Goal: Task Accomplishment & Management: Complete application form

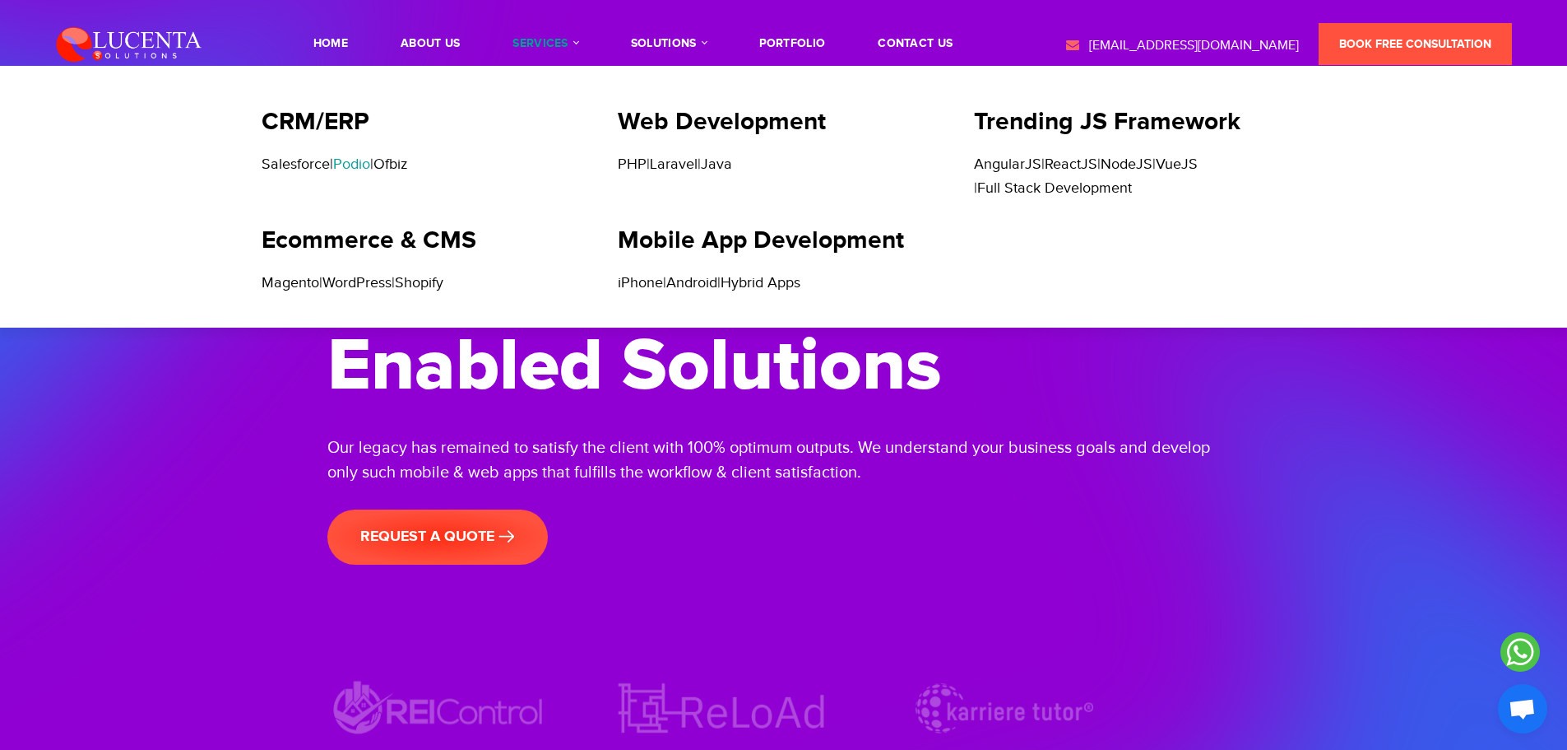
click at [370, 167] on link "Podio" at bounding box center [351, 164] width 37 height 17
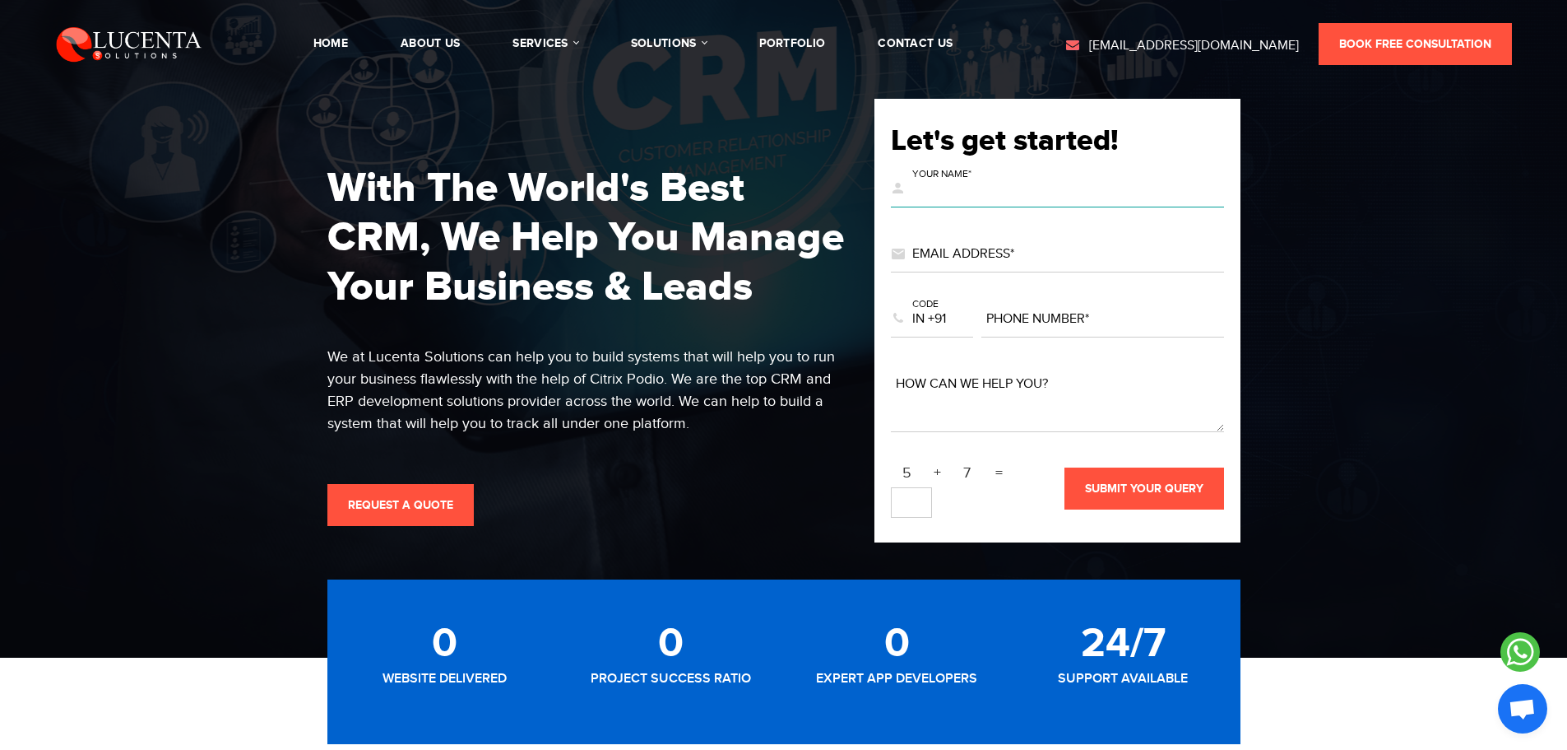
click at [1005, 187] on input "text" at bounding box center [1057, 189] width 333 height 36
type input "[PERSON_NAME]"
type input "[PERSON_NAME][EMAIL_ADDRESS][DOMAIN_NAME]"
select select "+1"
type input "4439041495"
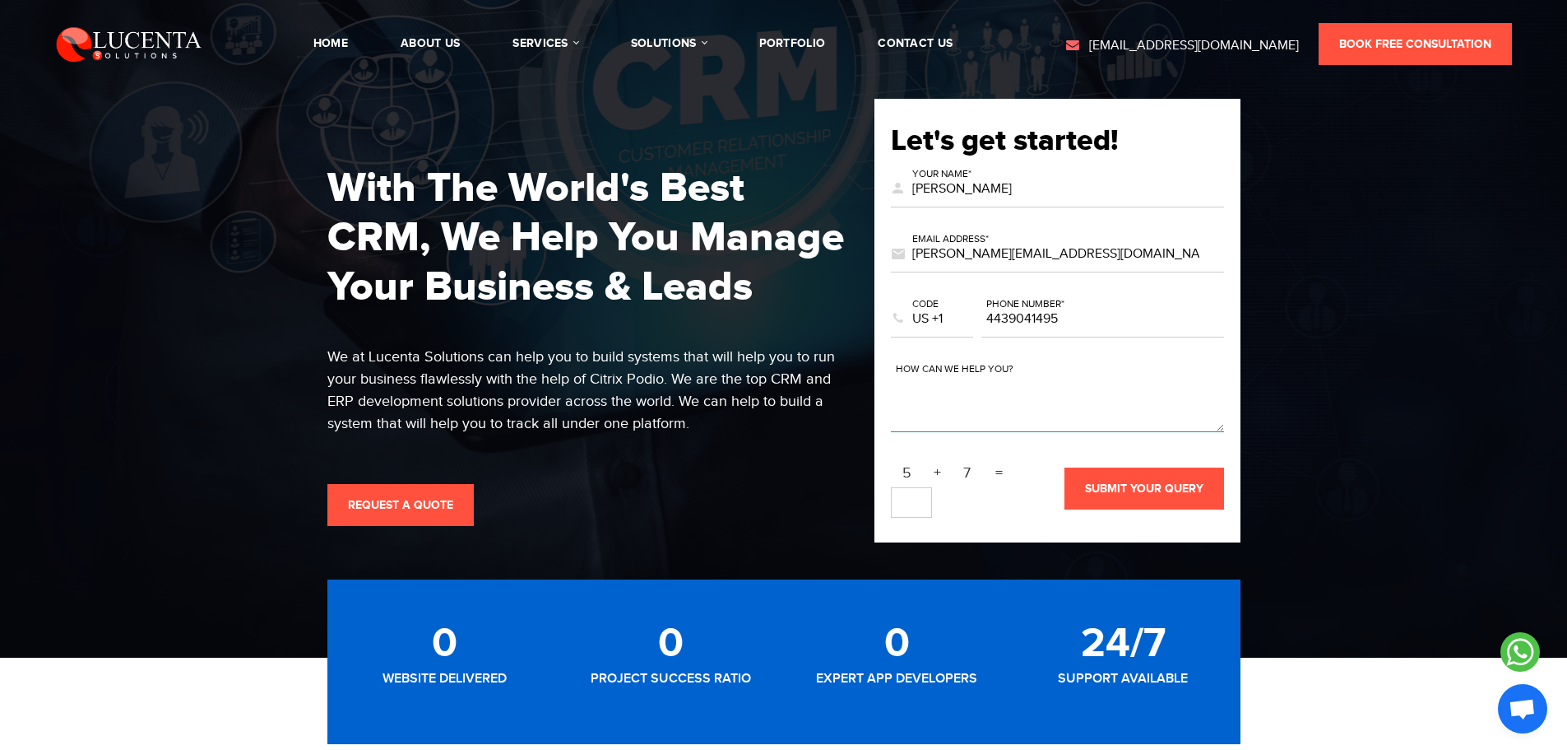
click at [973, 421] on textarea at bounding box center [1057, 399] width 333 height 66
paste textarea "Patronecs"
type textarea "Patron"
click at [1004, 389] on textarea at bounding box center [1057, 399] width 333 height 66
paste textarea "I run a real estate wholesaling business, and I’d like to build a Podio CRM fro…"
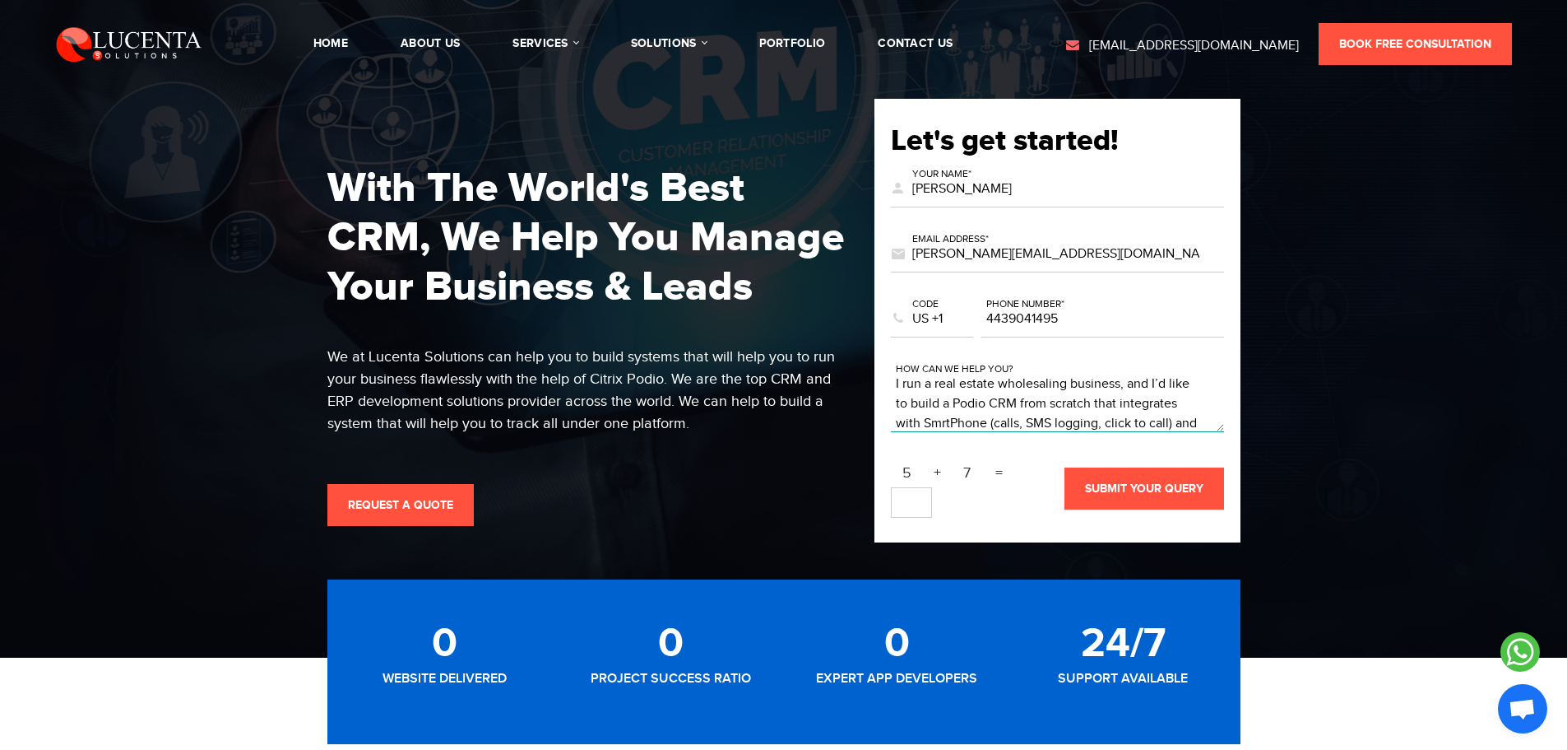
click at [972, 397] on textarea "I run a real estate wholesaling business, and I’d like to build a Podio CRM fro…" at bounding box center [1057, 399] width 333 height 66
click at [1007, 383] on textarea "I run a real estate wholesaling business, and I’d like to build a Podio CRM fro…" at bounding box center [1057, 399] width 333 height 66
click at [1066, 387] on textarea "I run a real estate wholesaling business, and I’d like to build a Podio CRM fro…" at bounding box center [1057, 399] width 333 height 66
type textarea "I run a real estate wholesaling and lease options business, and I’d like to bui…"
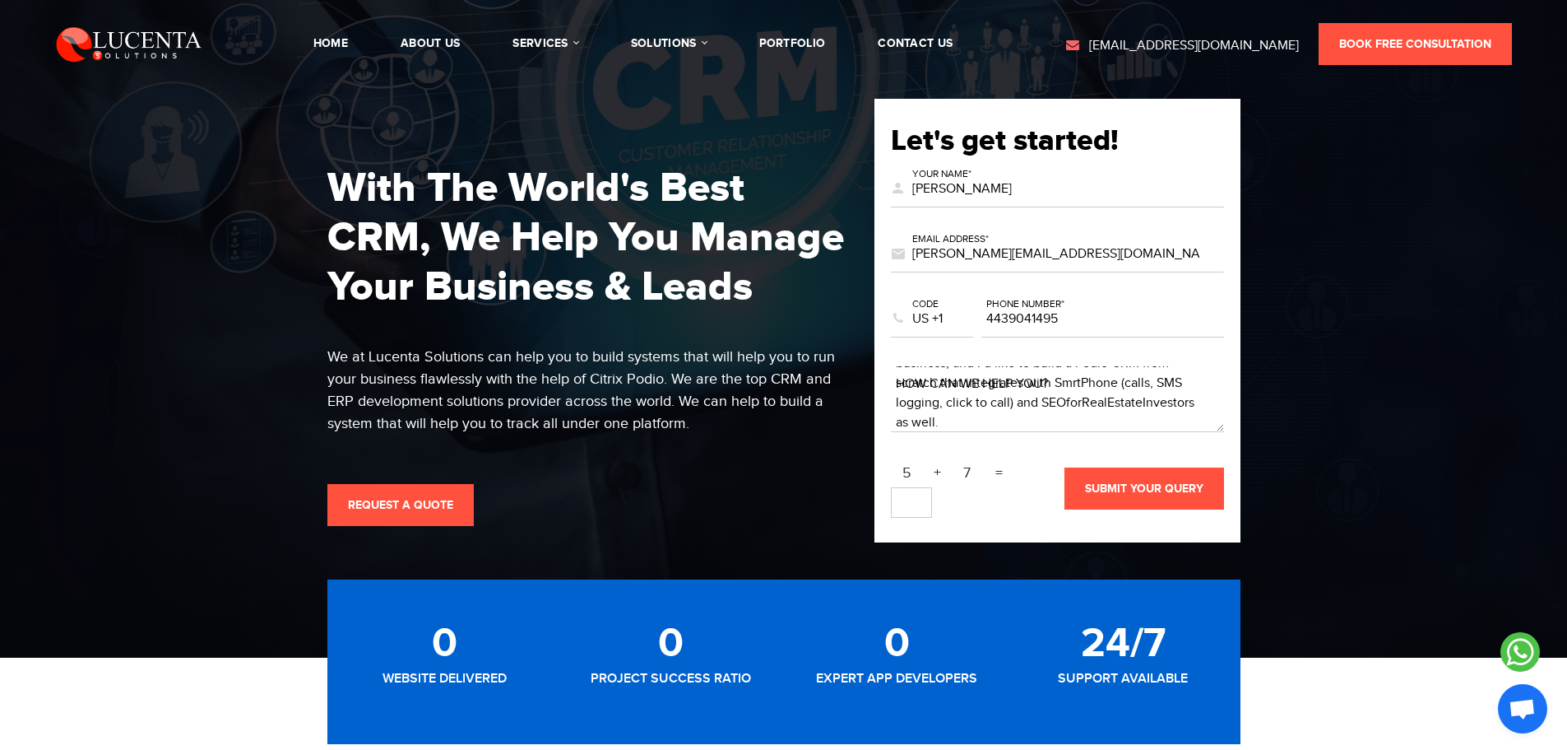
click at [909, 498] on input "text" at bounding box center [911, 502] width 41 height 30
type input "12"
click at [1122, 493] on span "SUBMIT YOUR QUERY" at bounding box center [1144, 488] width 118 height 14
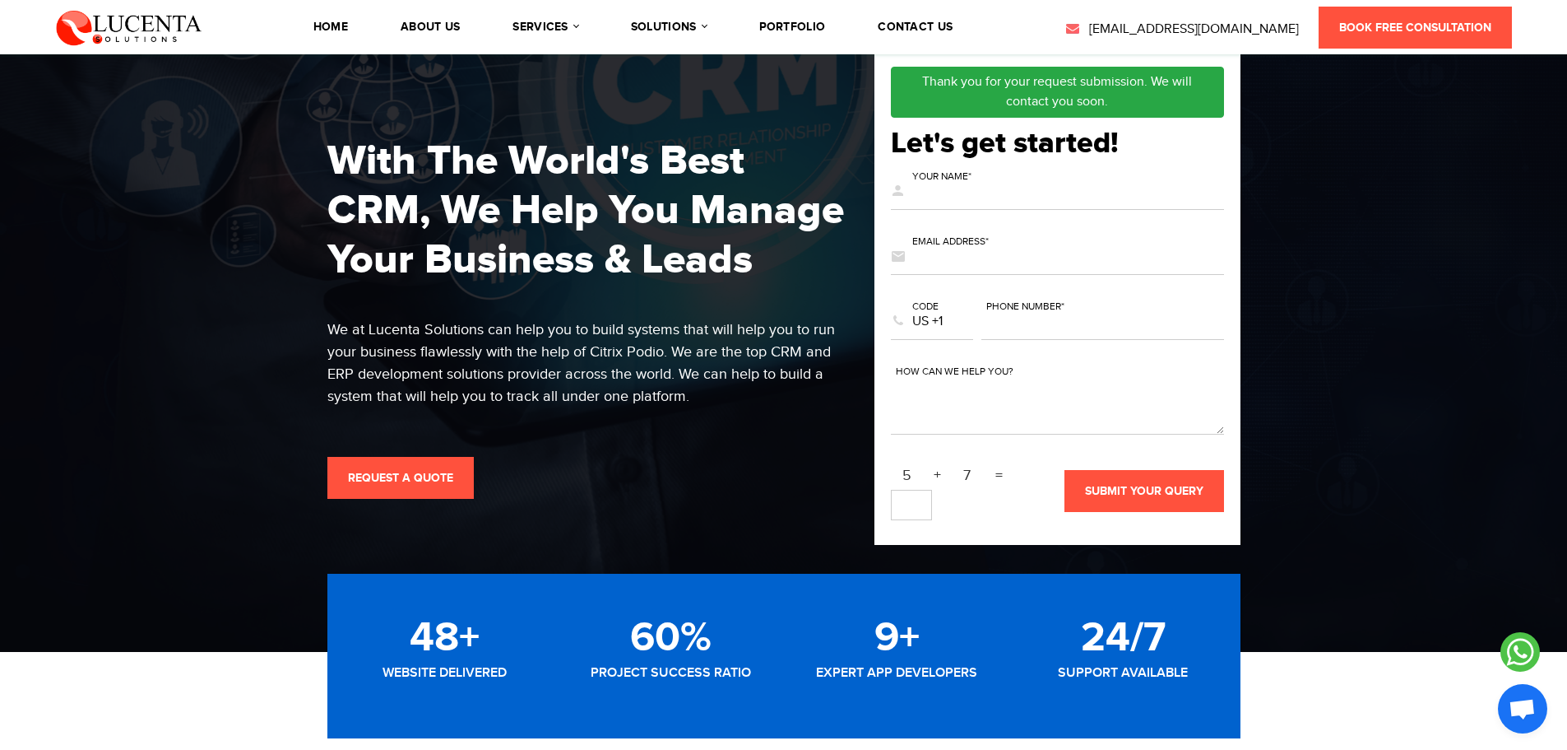
scroll to position [0, 0]
